Goal: Information Seeking & Learning: Learn about a topic

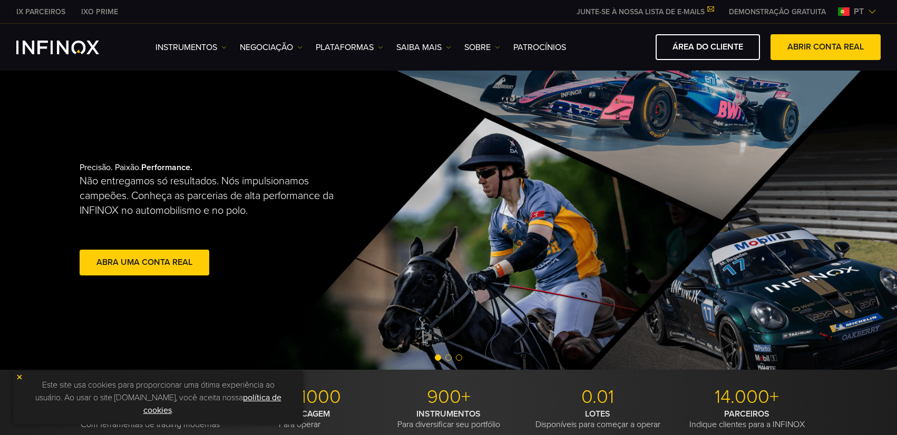
click at [379, 50] on link "PLATAFORMAS" at bounding box center [349, 47] width 67 height 13
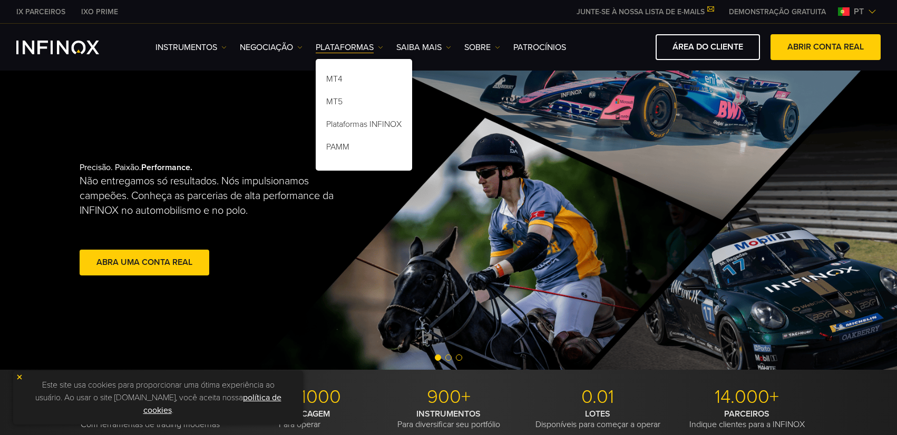
click at [587, 222] on div "Precisão. Paixão. Performance. Não entregamos só resultados. Nós impulsionamos …" at bounding box center [448, 220] width 759 height 299
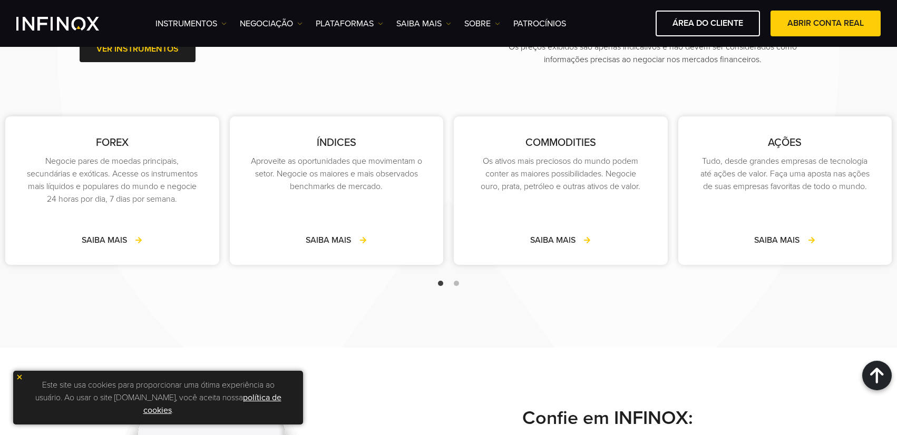
scroll to position [1581, 0]
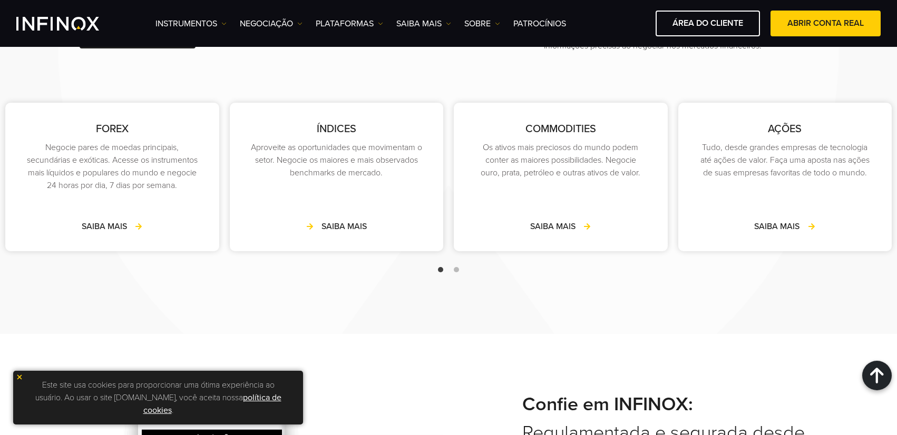
click at [333, 228] on link "SAIBA MAIS" at bounding box center [336, 226] width 61 height 13
click at [222, 26] on img at bounding box center [223, 23] width 5 height 5
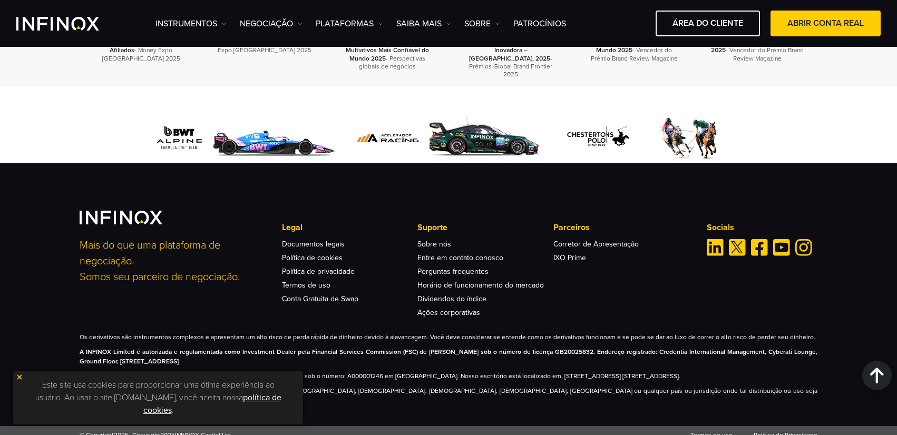
scroll to position [1554, 0]
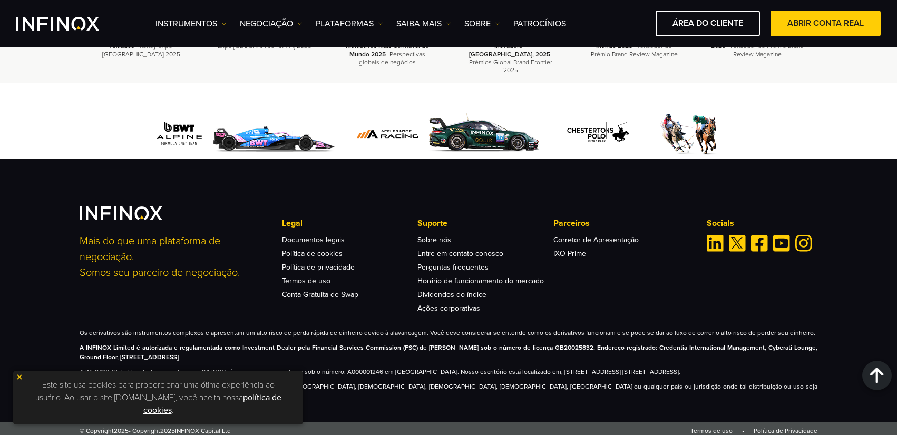
click at [23, 372] on div "Este site usa cookies para proporcionar uma ótima experiência ao usuário. Ao us…" at bounding box center [158, 398] width 290 height 54
click at [22, 374] on img at bounding box center [19, 377] width 7 height 7
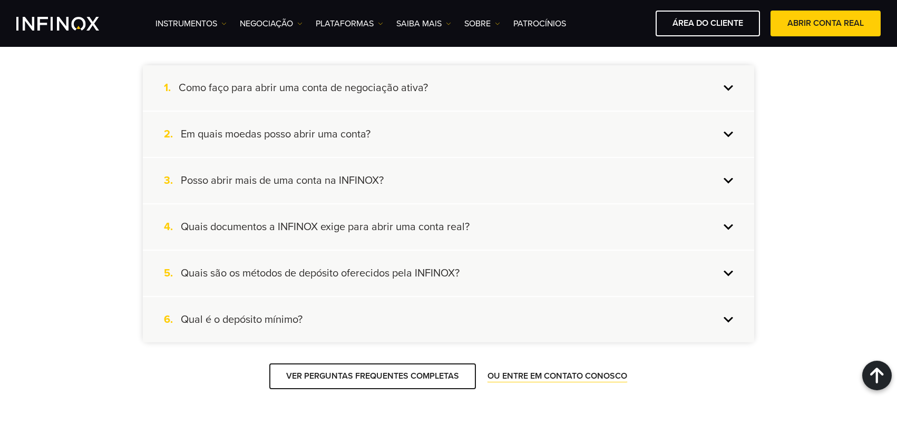
scroll to position [1048, 0]
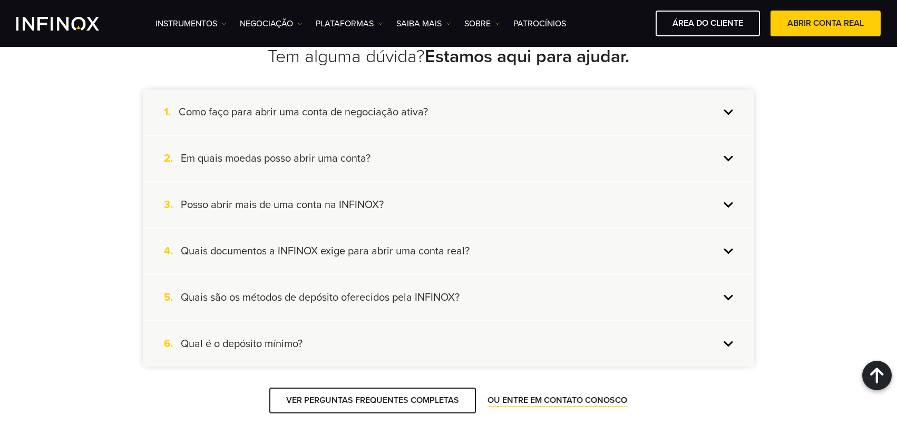
click at [250, 165] on h4 "Em quais moedas posso abrir uma conta?" at bounding box center [276, 159] width 190 height 14
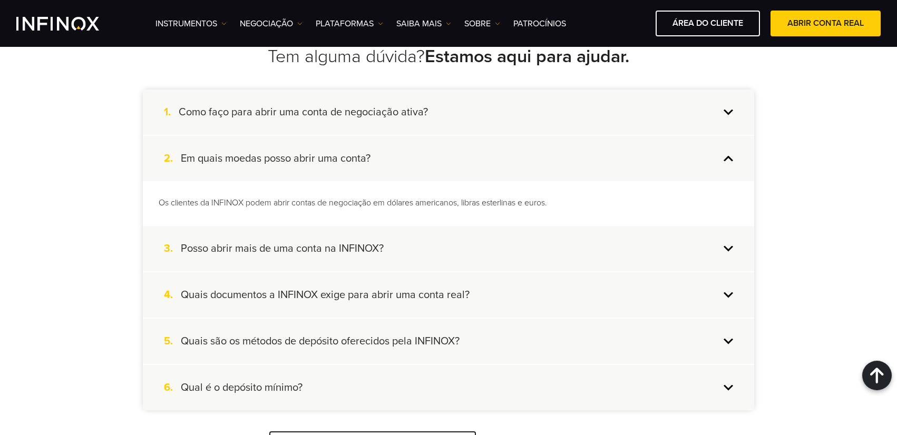
click at [263, 119] on h4 "Como faço para abrir uma conta de negociação ativa?" at bounding box center [303, 112] width 249 height 14
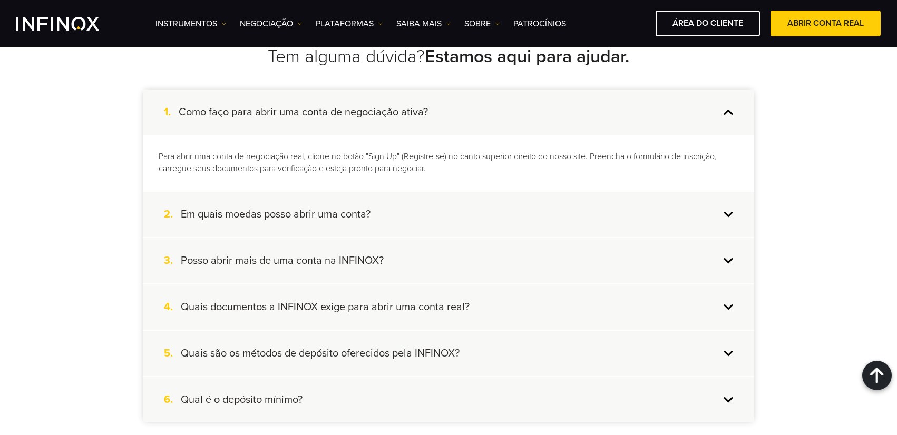
click at [227, 268] on h4 "Posso abrir mais de uma conta na INFINOX?" at bounding box center [282, 261] width 203 height 14
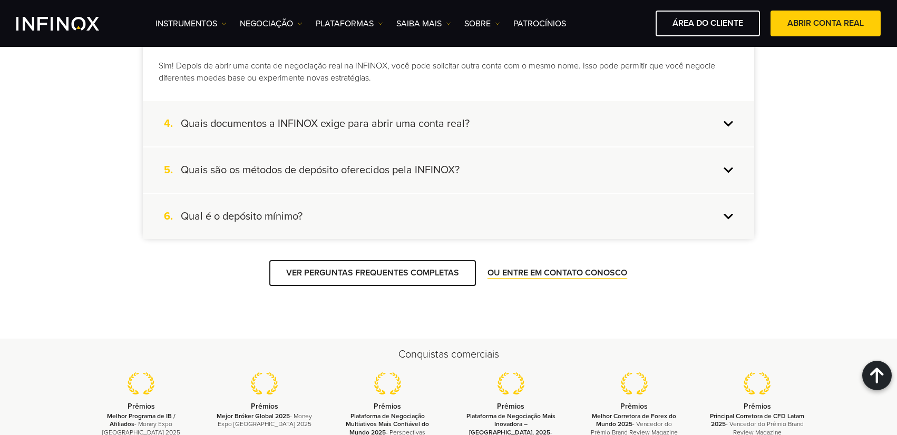
scroll to position [1238, 0]
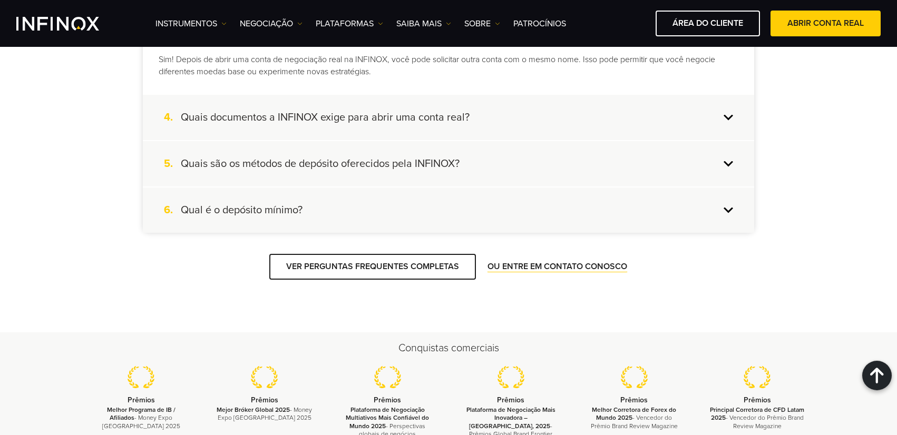
click at [383, 124] on h4 "Quais documentos a INFINOX exige para abrir uma conta real?" at bounding box center [325, 118] width 289 height 14
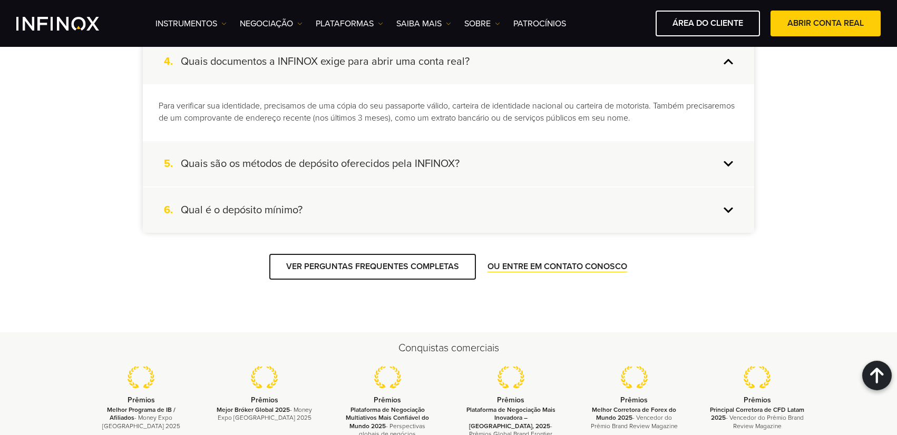
click at [138, 242] on div "Tem alguma dúvida? Estamos aqui para ajudar. 1. Como faço para abrir uma conta …" at bounding box center [448, 68] width 632 height 423
click at [184, 217] on h4 "Qual é o depósito mínimo?" at bounding box center [242, 210] width 122 height 14
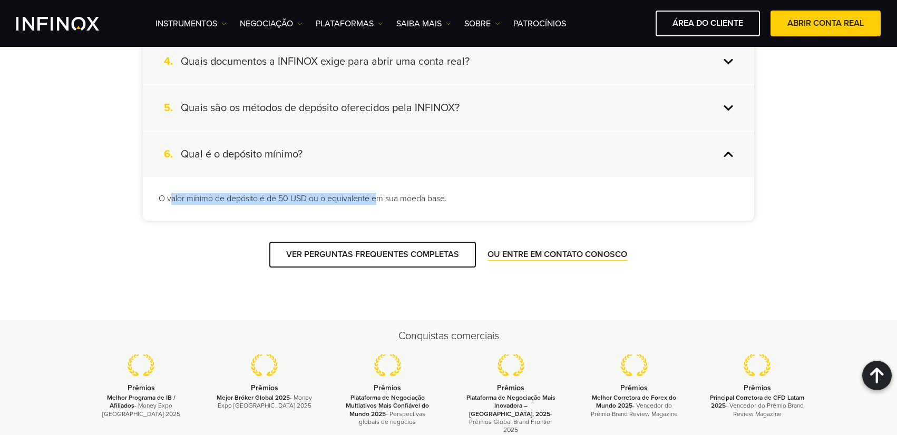
drag, startPoint x: 204, startPoint y: 211, endPoint x: 421, endPoint y: 213, distance: 217.1
click at [380, 205] on p "O valor mínimo de depósito é de 50 USD ou o equivalente em sua moeda base." at bounding box center [449, 199] width 580 height 12
click at [422, 205] on p "O valor mínimo de depósito é de 50 USD ou o equivalente em sua moeda base." at bounding box center [449, 199] width 580 height 12
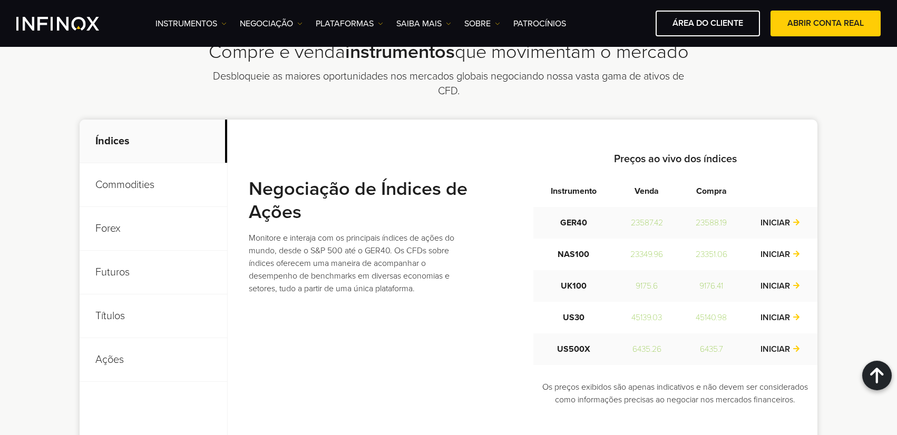
scroll to position [289, 0]
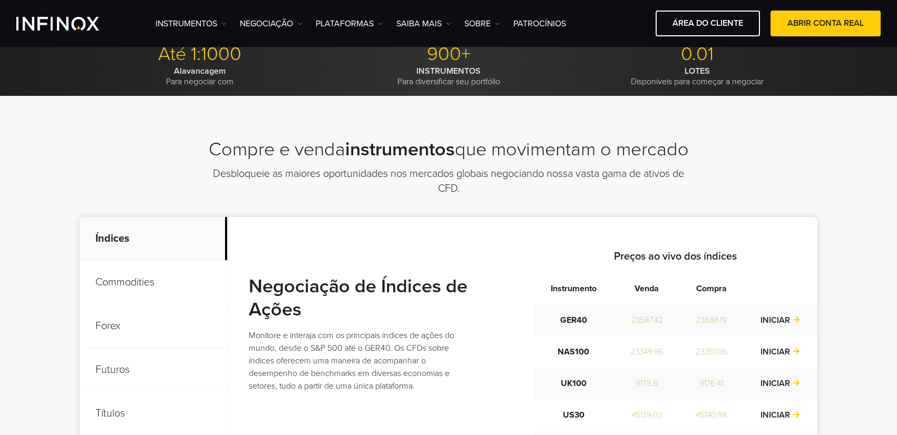
click at [139, 287] on p "Commodities" at bounding box center [154, 283] width 148 height 44
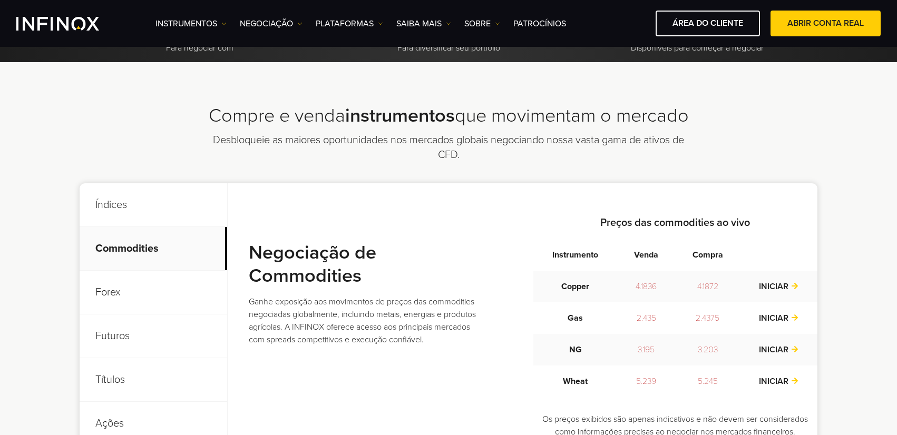
scroll to position [416, 0]
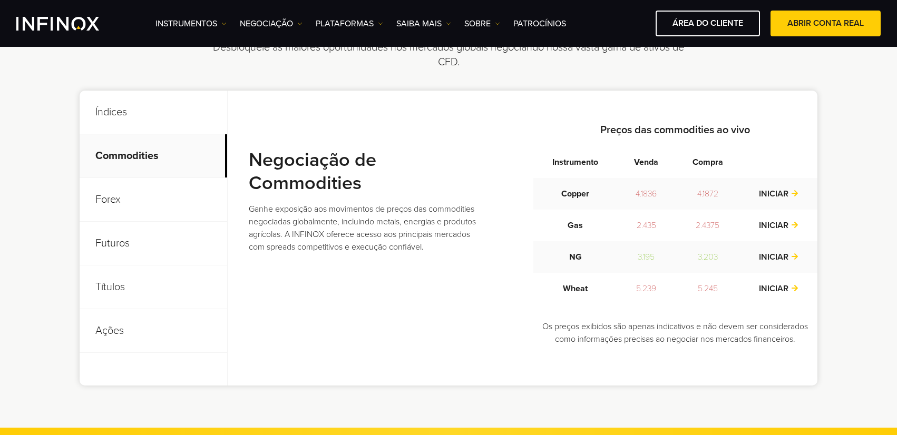
click at [95, 207] on p "Forex" at bounding box center [154, 200] width 148 height 44
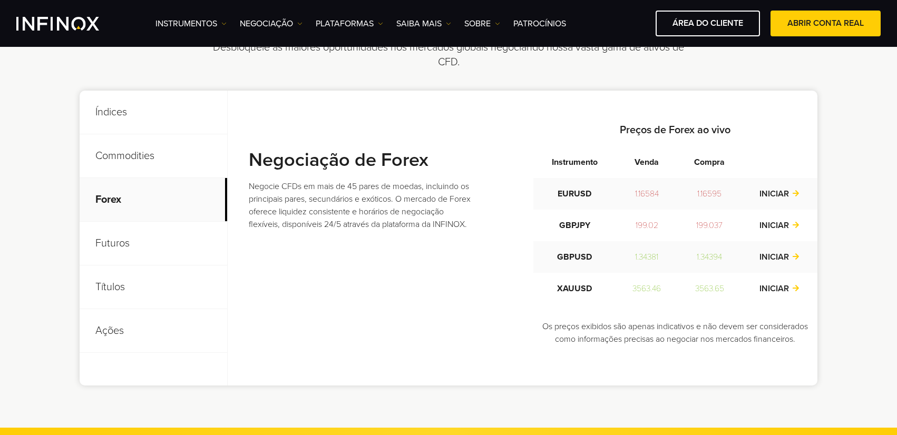
scroll to position [0, 0]
click at [103, 255] on p "Futuros" at bounding box center [154, 244] width 148 height 44
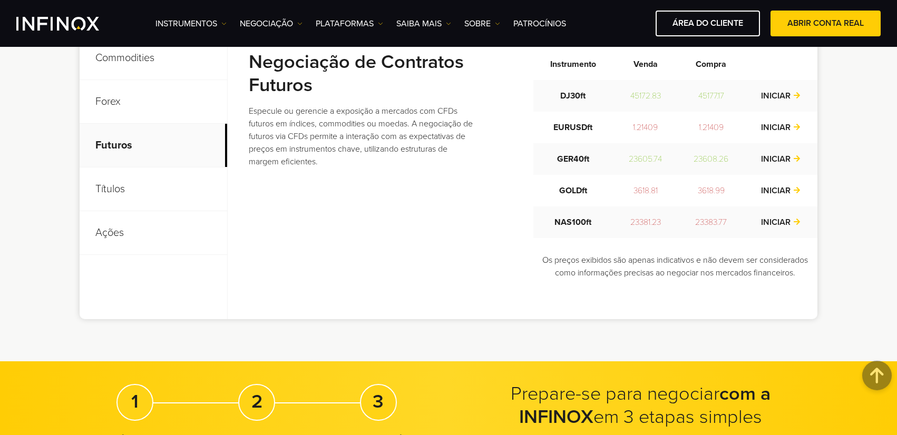
scroll to position [542, 0]
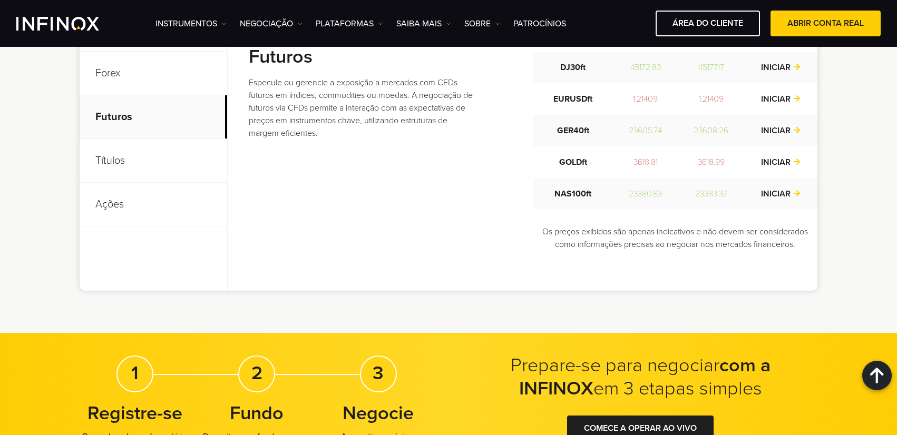
click at [102, 165] on p "Títulos" at bounding box center [154, 161] width 148 height 44
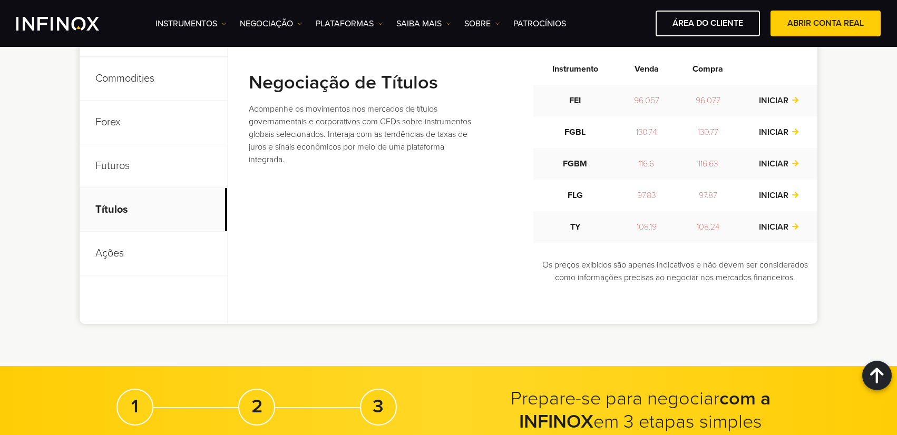
scroll to position [416, 0]
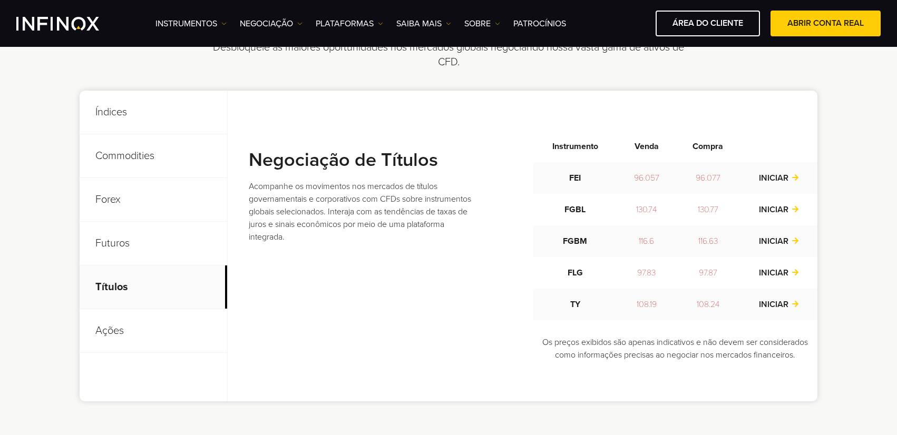
click at [111, 331] on p "Ações" at bounding box center [154, 331] width 148 height 44
click at [122, 154] on p "Commodities" at bounding box center [154, 156] width 148 height 44
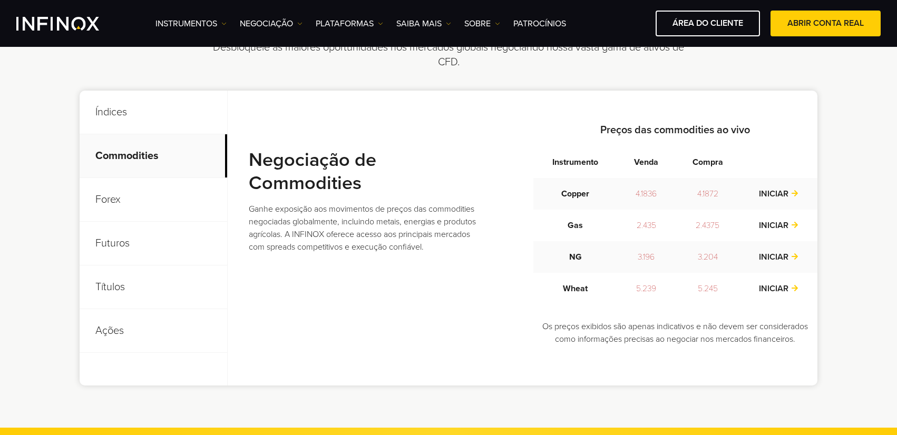
click at [136, 123] on p "Índices" at bounding box center [154, 113] width 148 height 44
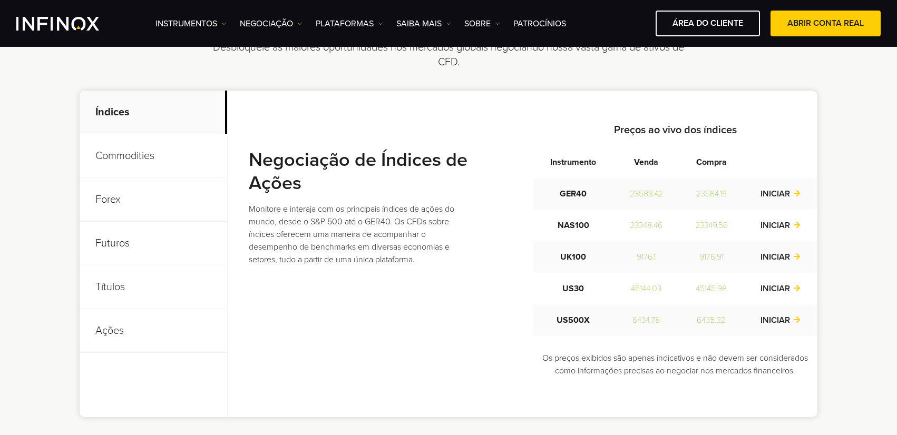
click at [350, 160] on strong "Negociação de Índices de Ações" at bounding box center [358, 172] width 219 height 46
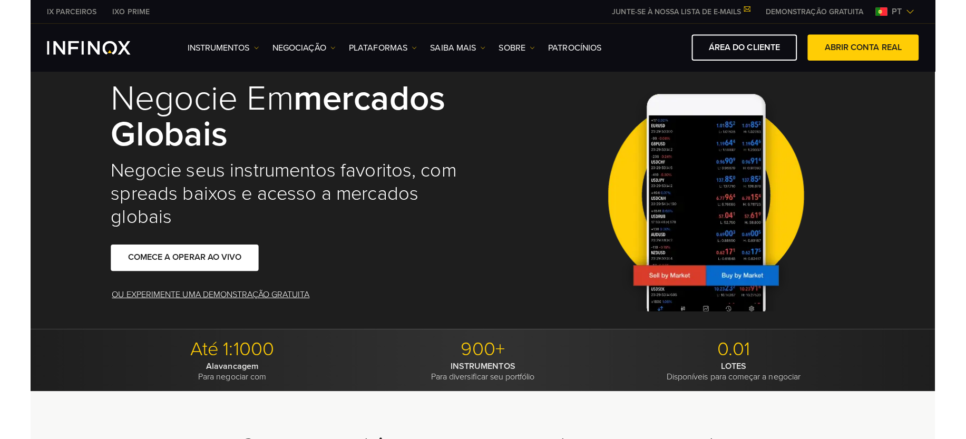
scroll to position [0, 0]
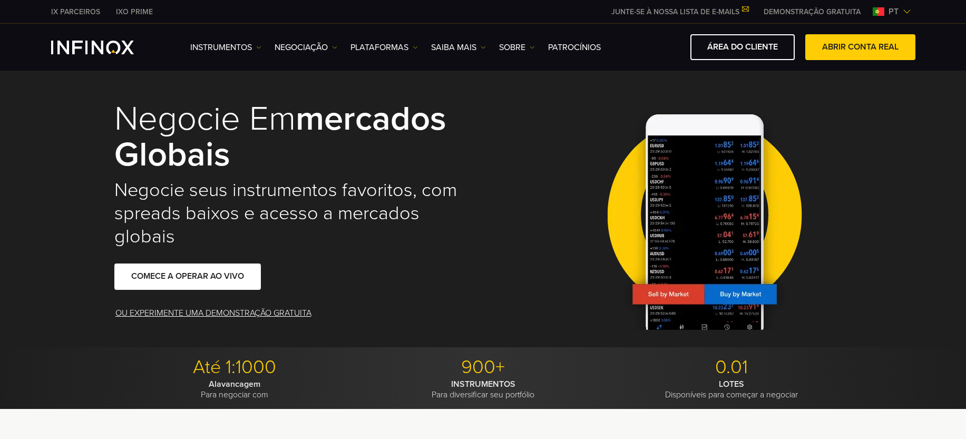
click at [485, 222] on div "Negocie em mercados globais Negocie seus instrumentos favoritos, com spreads ba…" at bounding box center [483, 213] width 759 height 267
